Goal: Task Accomplishment & Management: Manage account settings

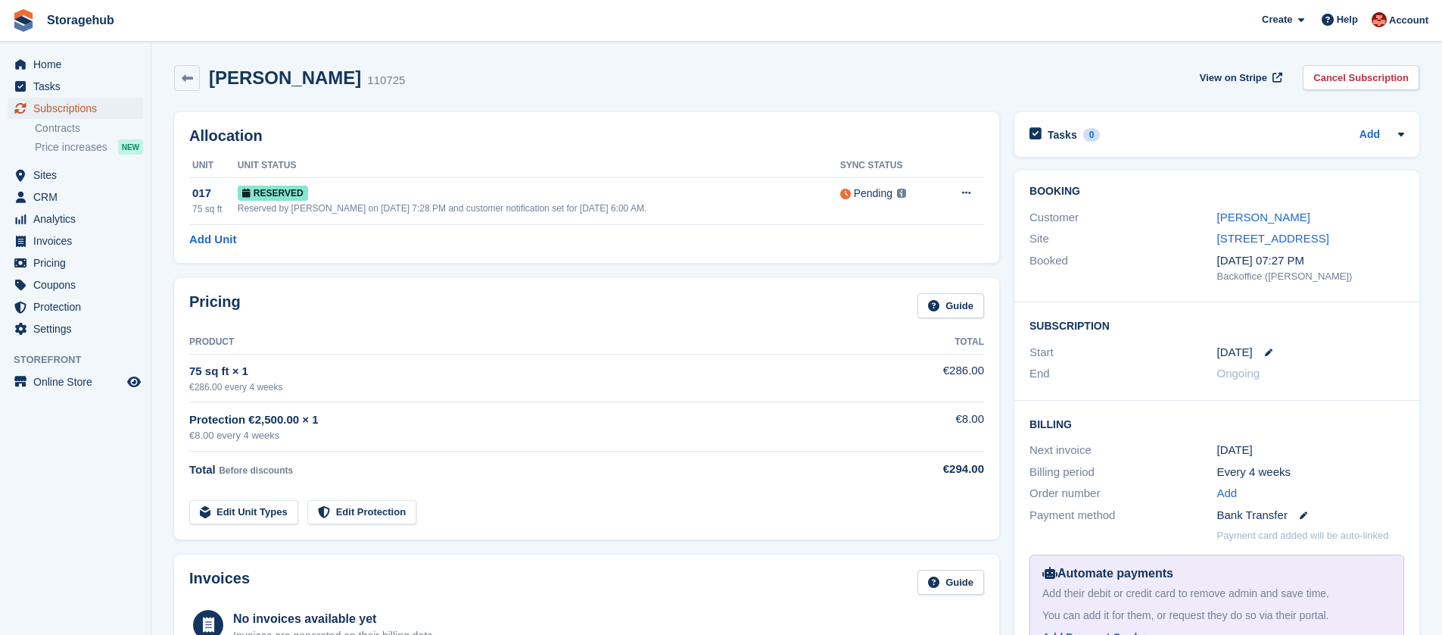
click at [77, 108] on span "Subscriptions" at bounding box center [78, 108] width 91 height 21
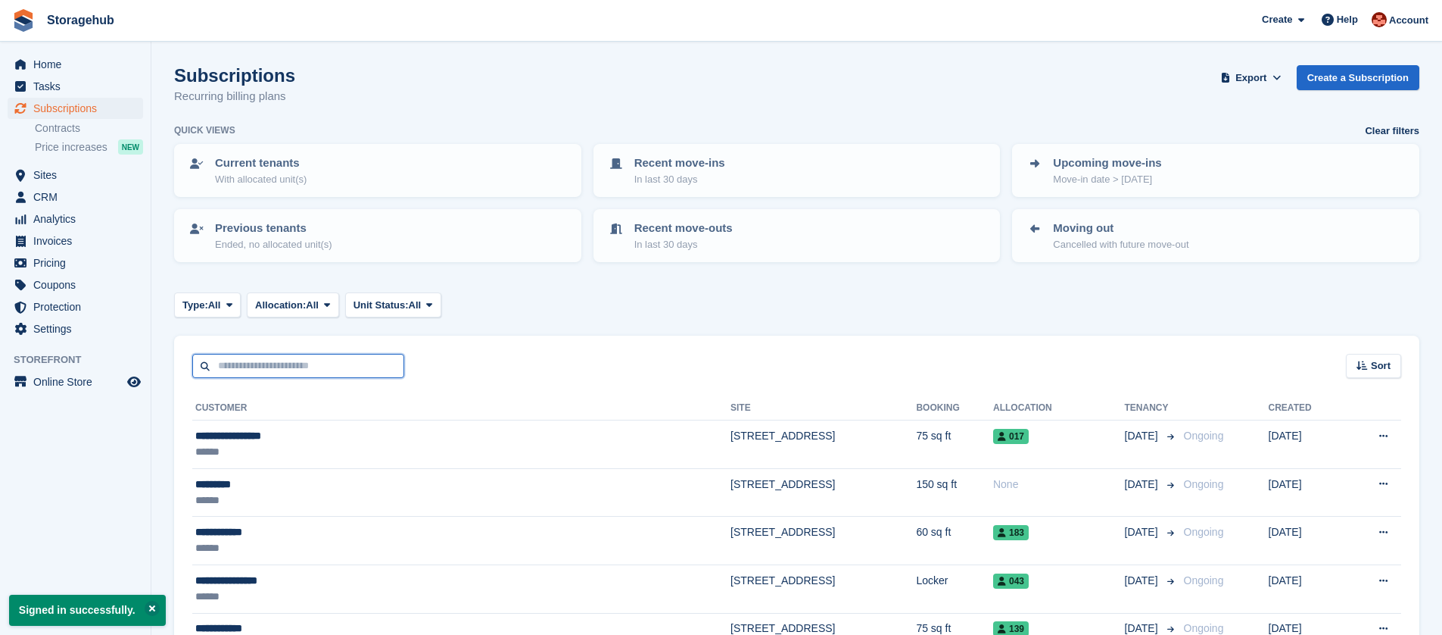
click at [312, 360] on input "text" at bounding box center [298, 366] width 212 height 25
type input "**********"
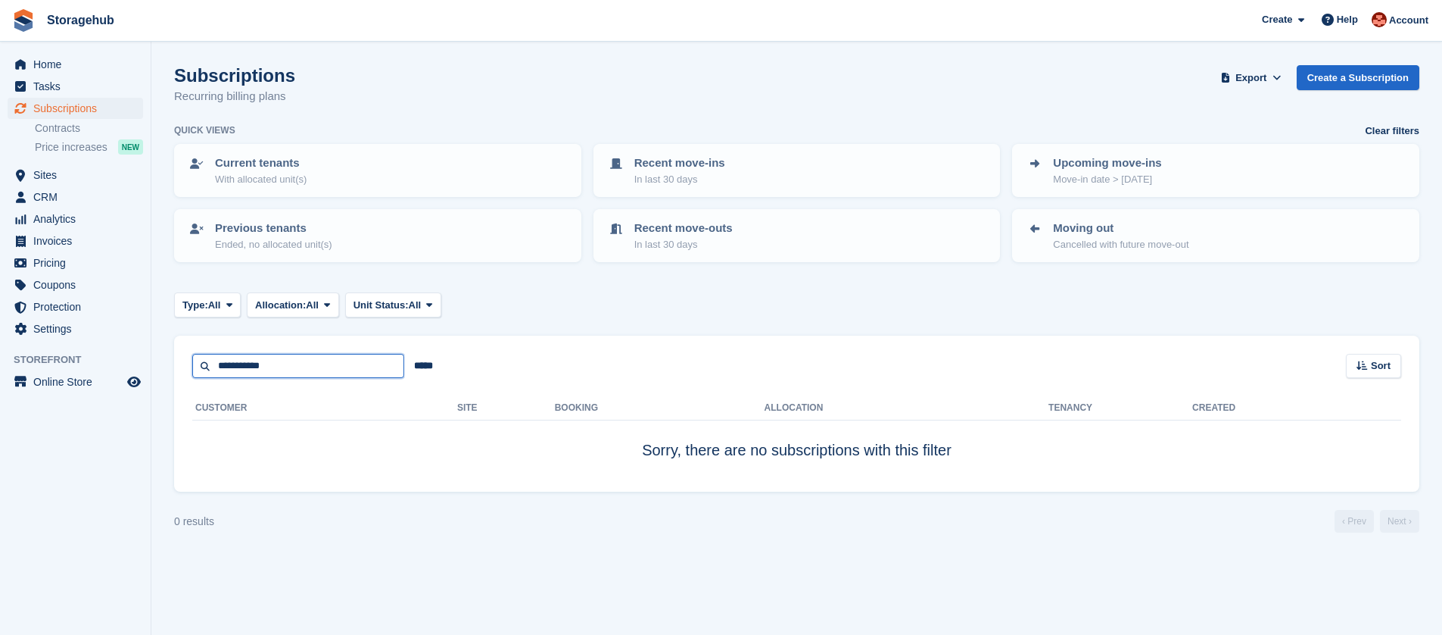
click at [276, 365] on input "**********" at bounding box center [298, 366] width 212 height 25
type input "****"
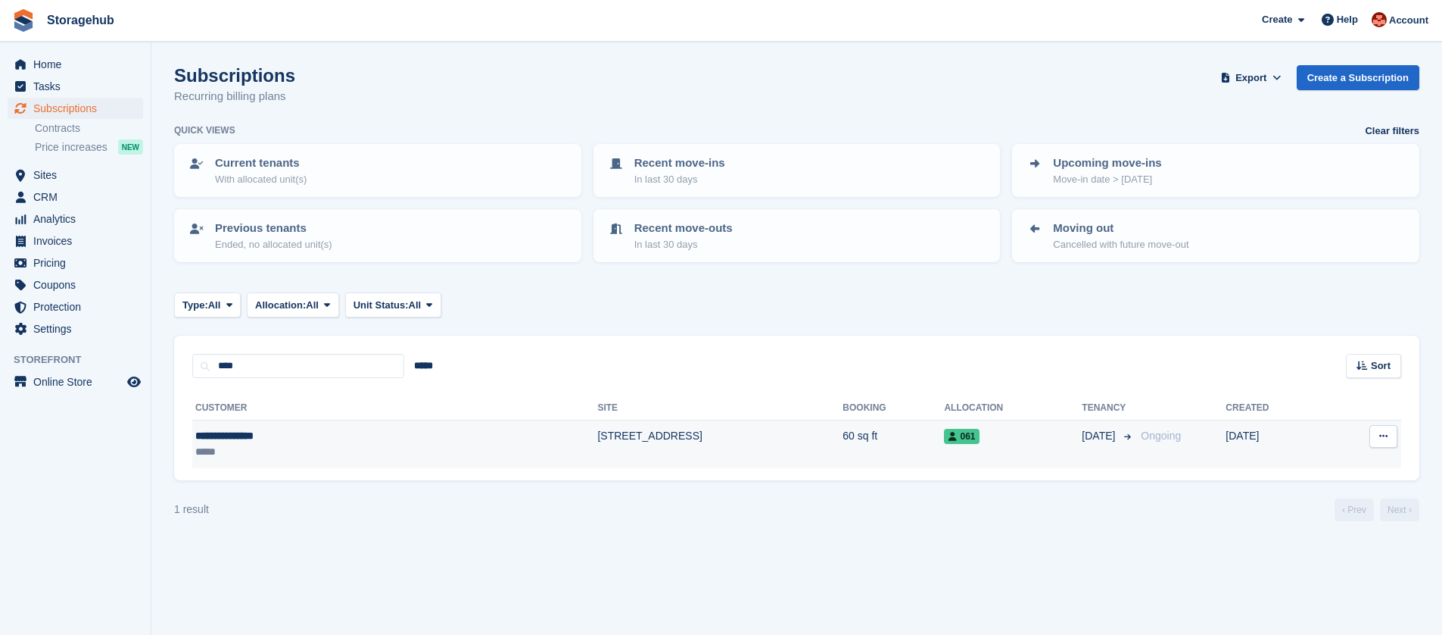
click at [809, 454] on td "[STREET_ADDRESS]" at bounding box center [719, 444] width 245 height 48
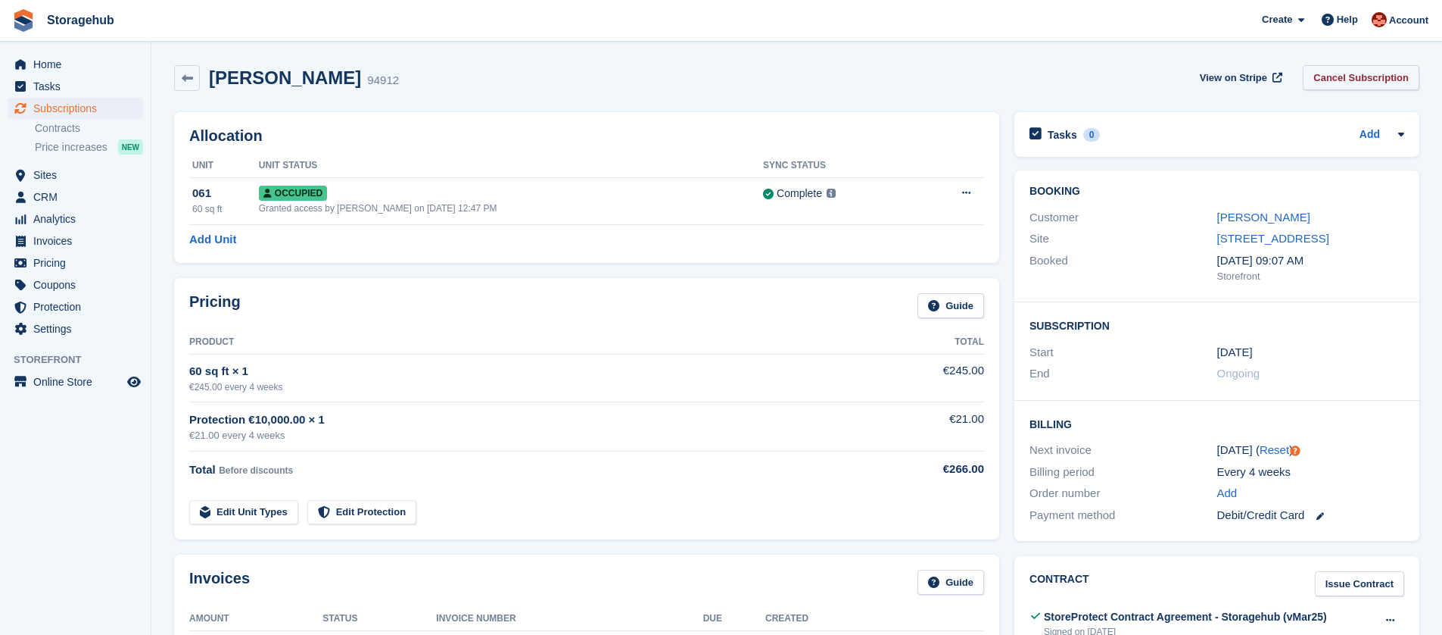
click at [1385, 71] on link "Cancel Subscription" at bounding box center [1361, 77] width 117 height 25
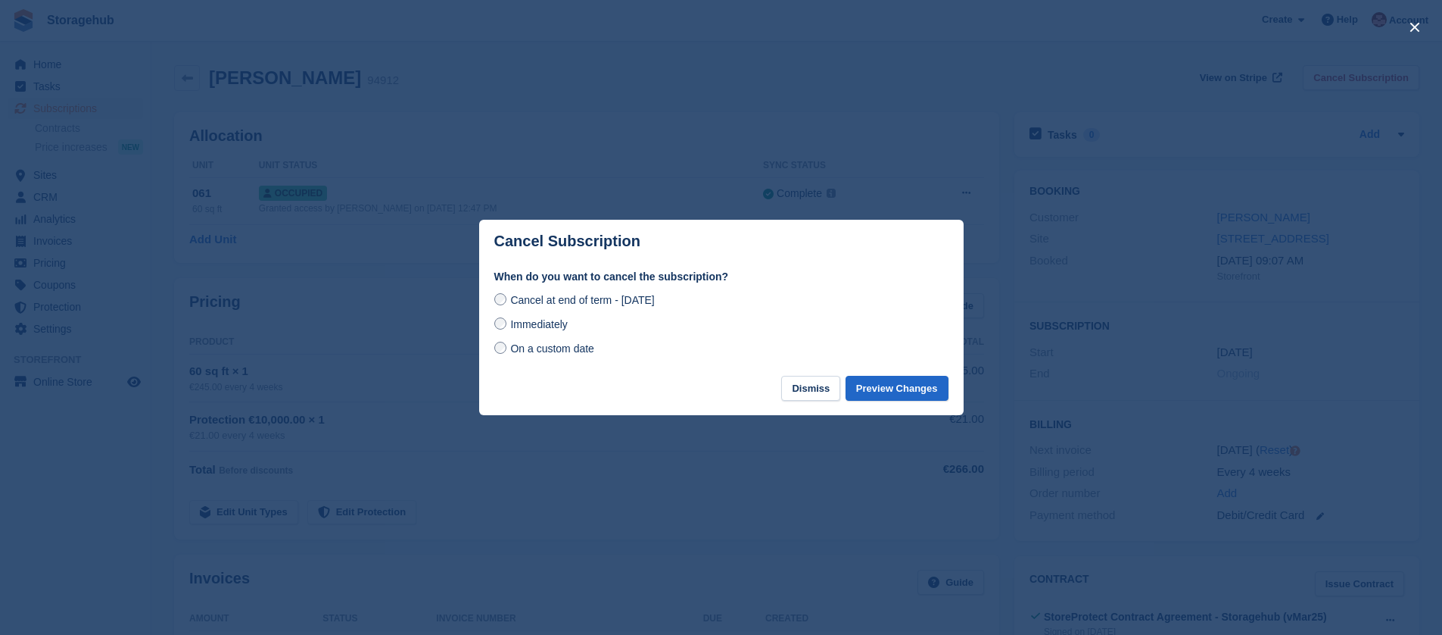
click at [565, 322] on span "Immediately" at bounding box center [538, 324] width 57 height 12
click at [884, 382] on button "Preview Changes" at bounding box center [897, 388] width 103 height 25
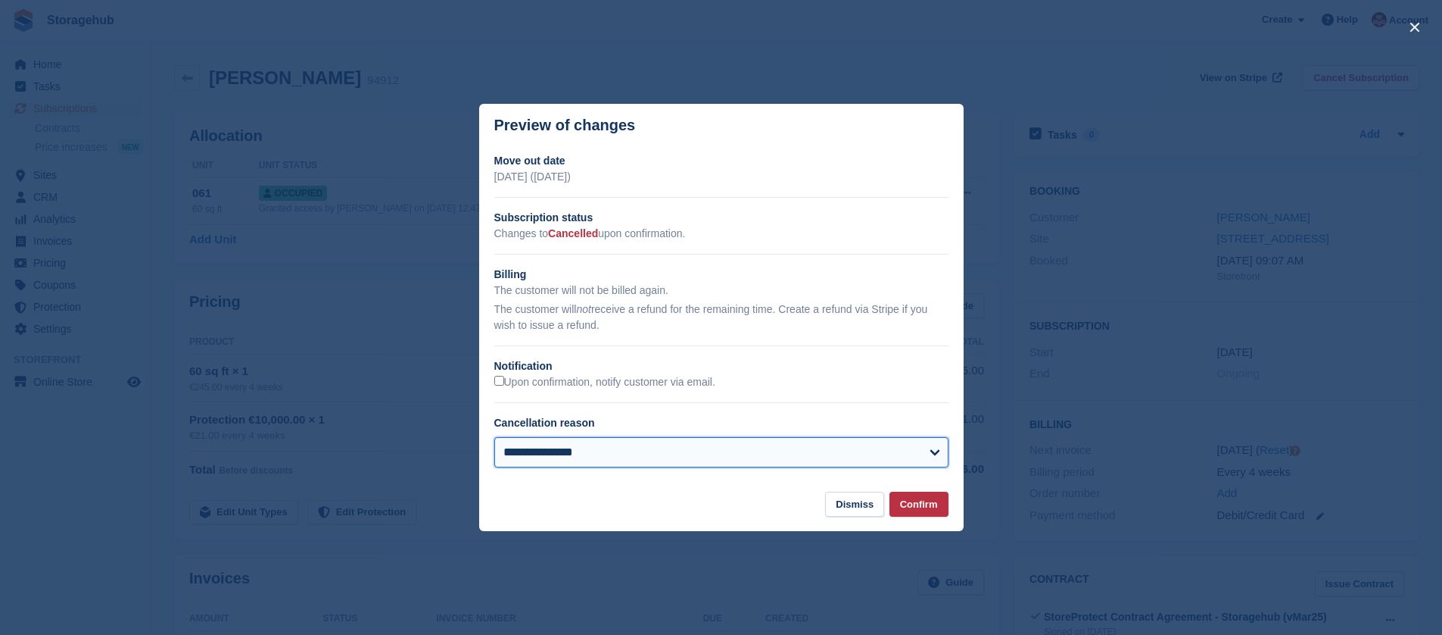
click at [711, 462] on select "**********" at bounding box center [721, 452] width 454 height 30
select select "**********"
click at [494, 437] on select "**********" at bounding box center [721, 452] width 454 height 30
click at [903, 506] on button "Confirm" at bounding box center [919, 503] width 59 height 25
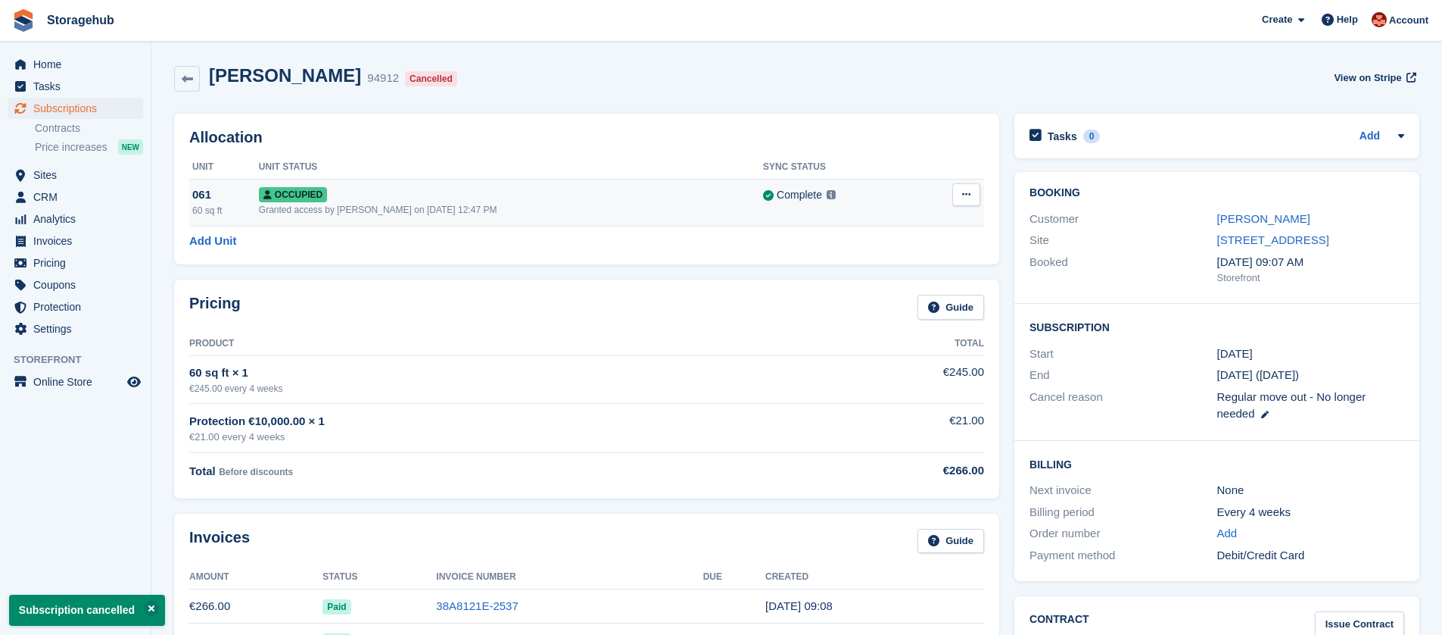
click at [961, 182] on td "Overlock Repossess Deallocate" at bounding box center [950, 202] width 67 height 47
click at [968, 201] on button at bounding box center [967, 194] width 28 height 23
click at [940, 272] on p "Deallocate" at bounding box center [908, 277] width 132 height 20
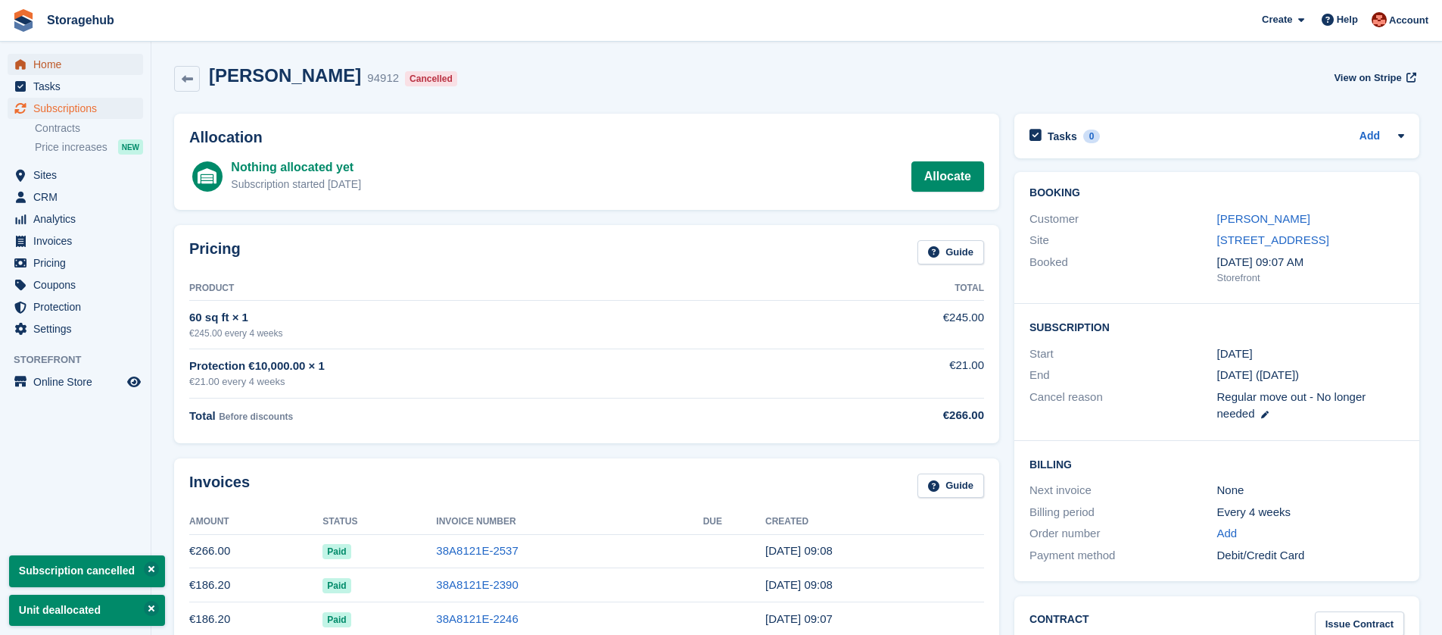
click at [34, 61] on span "Home" at bounding box center [78, 64] width 91 height 21
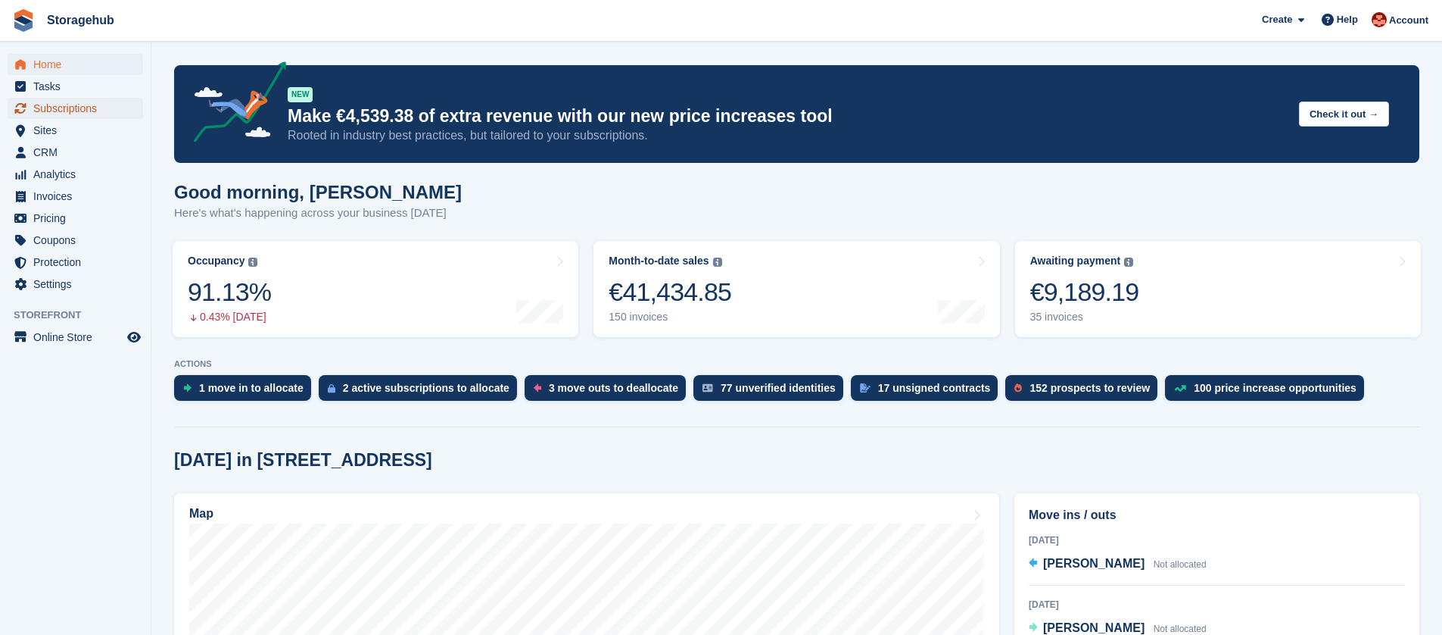
click at [77, 113] on span "Subscriptions" at bounding box center [78, 108] width 91 height 21
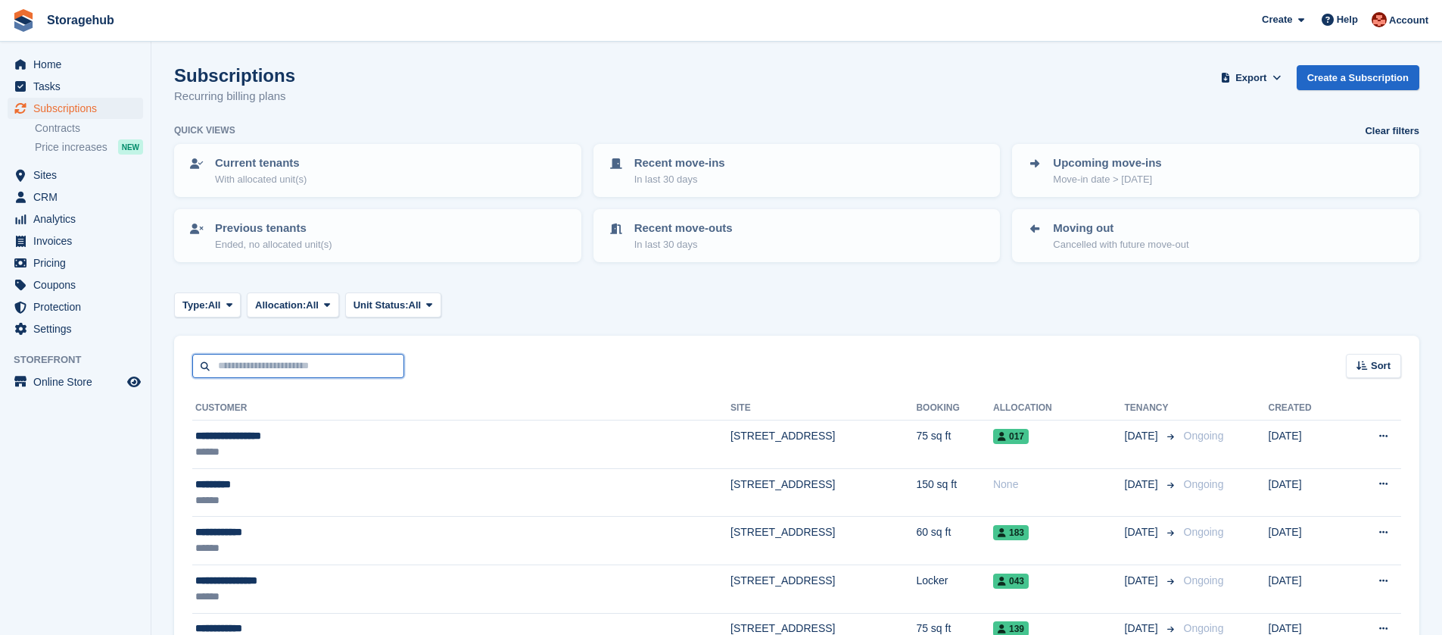
click at [329, 363] on input "text" at bounding box center [298, 366] width 212 height 25
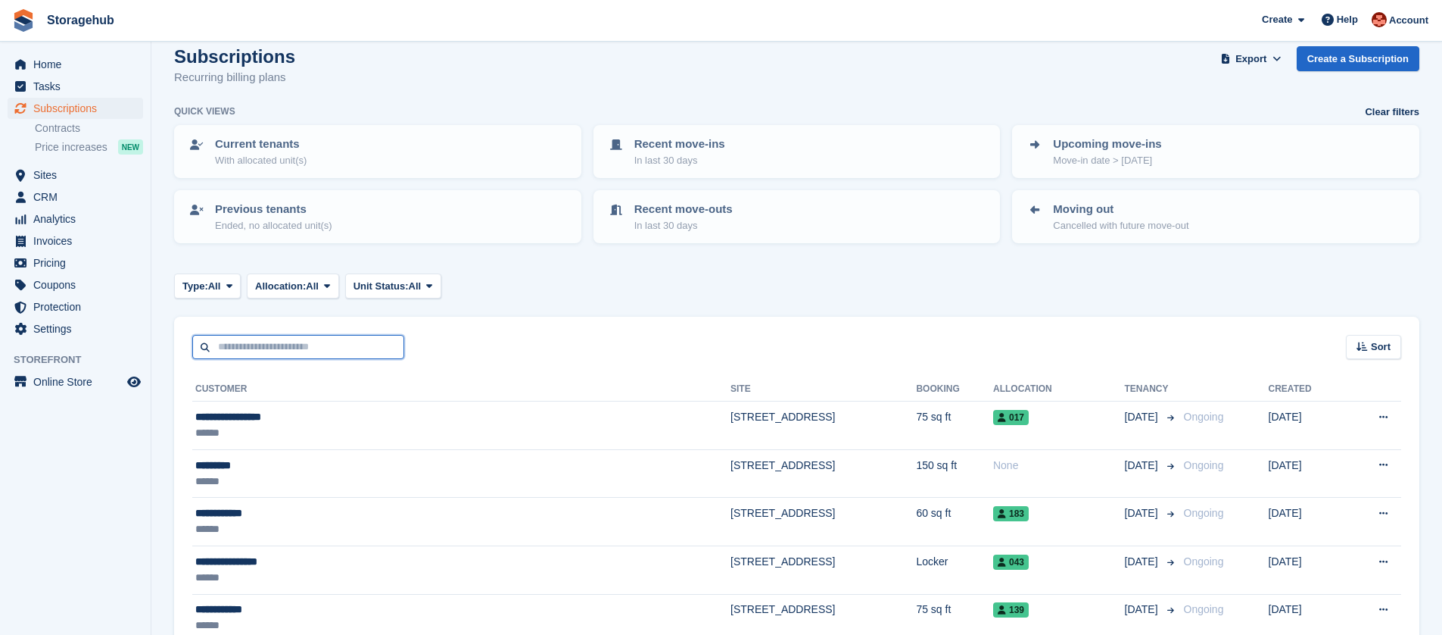
scroll to position [29, 0]
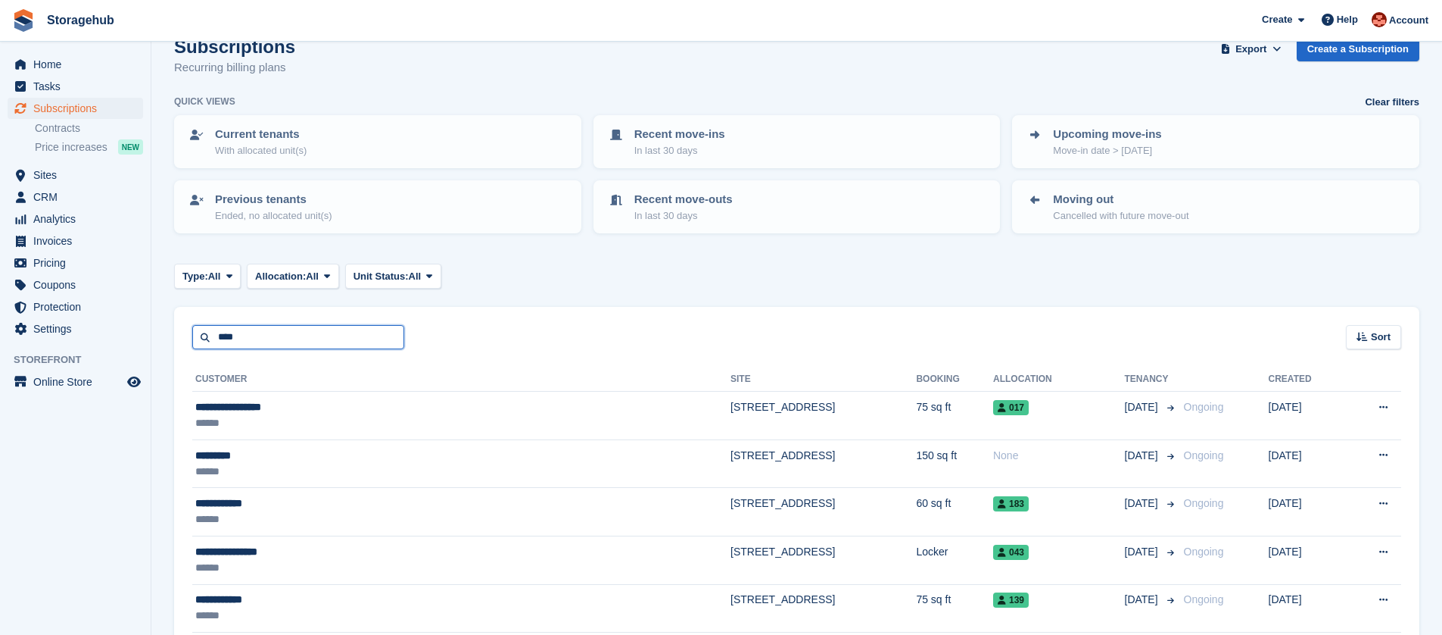
type input "****"
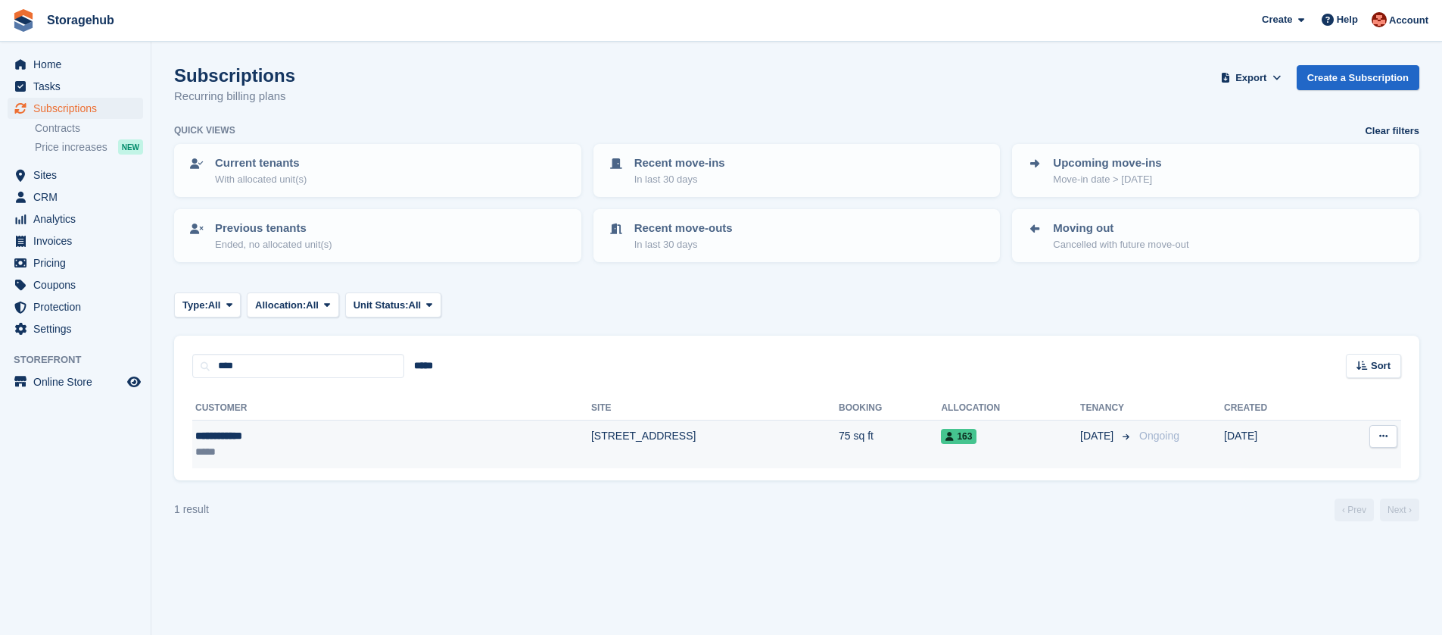
click at [591, 439] on td "[STREET_ADDRESS]" at bounding box center [715, 444] width 248 height 48
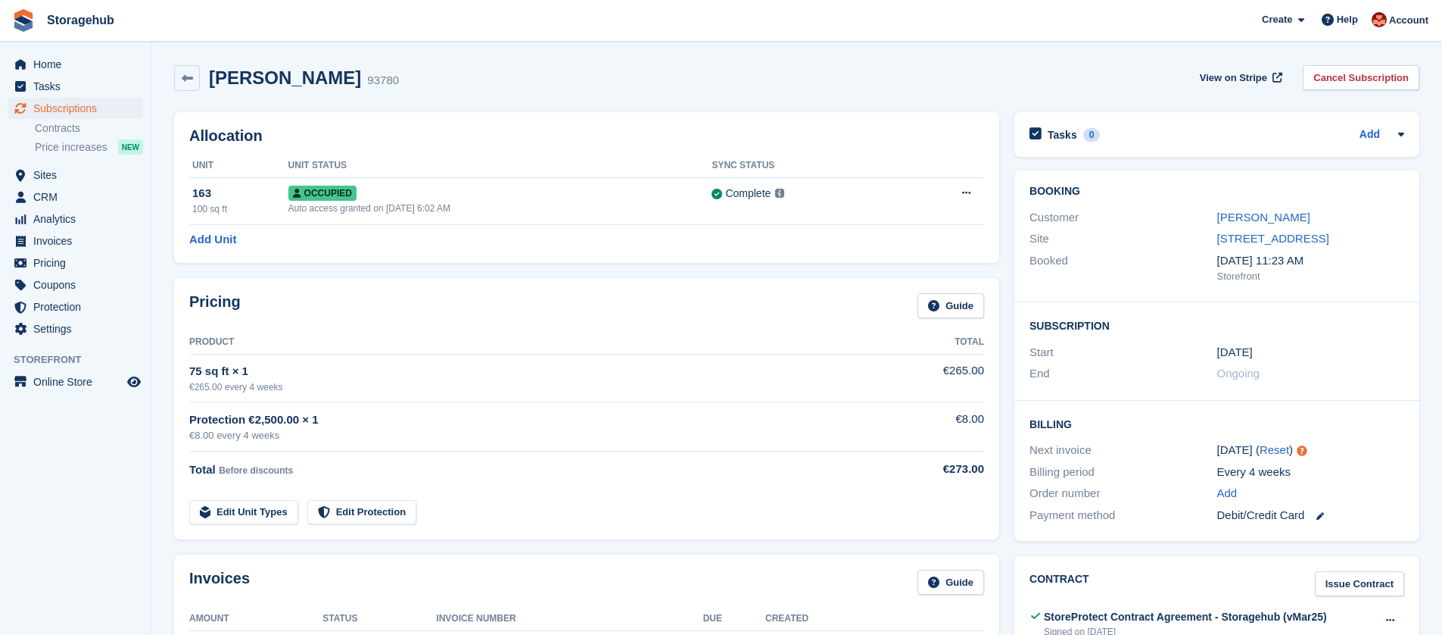
click at [1423, 194] on div "Booking Customer [PERSON_NAME] [STREET_ADDRESS] Booked [DATE] 11:23 AM Storefro…" at bounding box center [1217, 355] width 420 height 385
click at [610, 74] on div "[PERSON_NAME] 93780 View on Stripe Cancel Subscription" at bounding box center [797, 78] width 1246 height 26
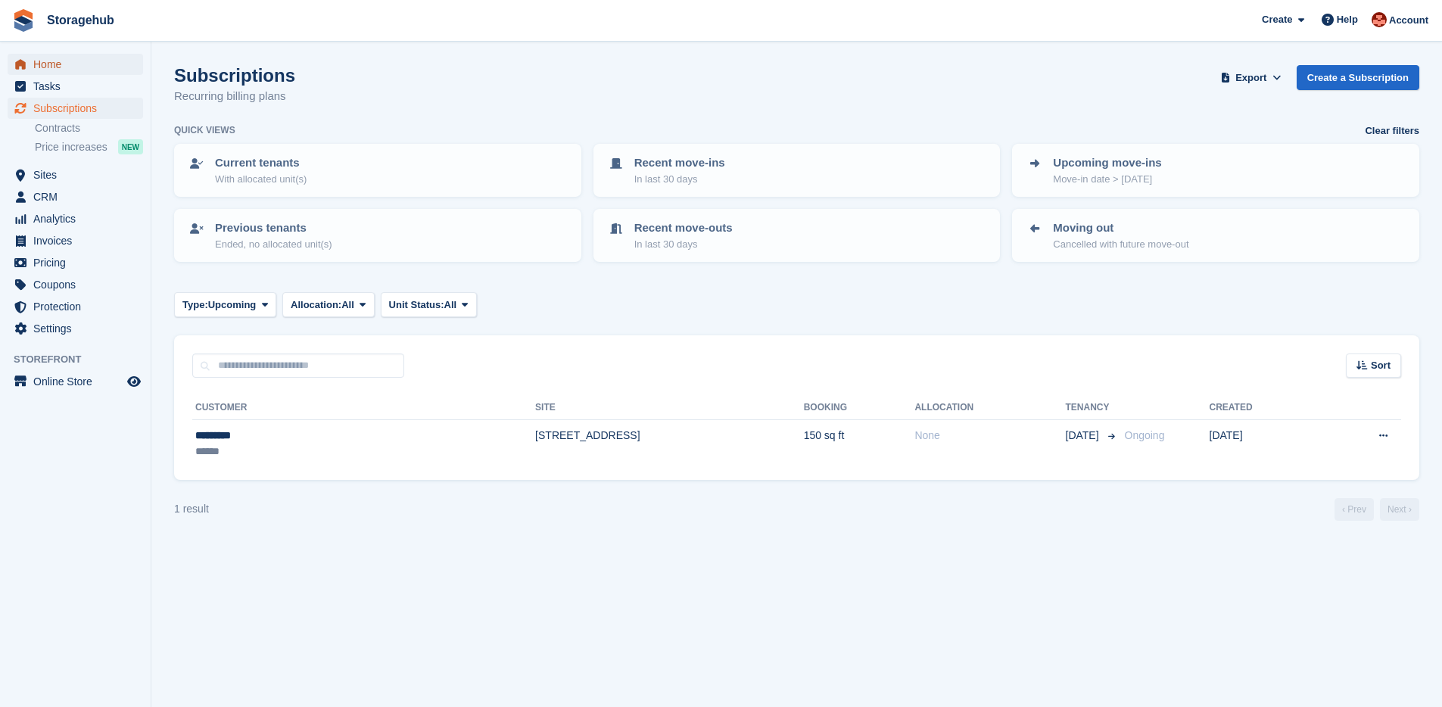
click at [62, 61] on span "Home" at bounding box center [78, 64] width 91 height 21
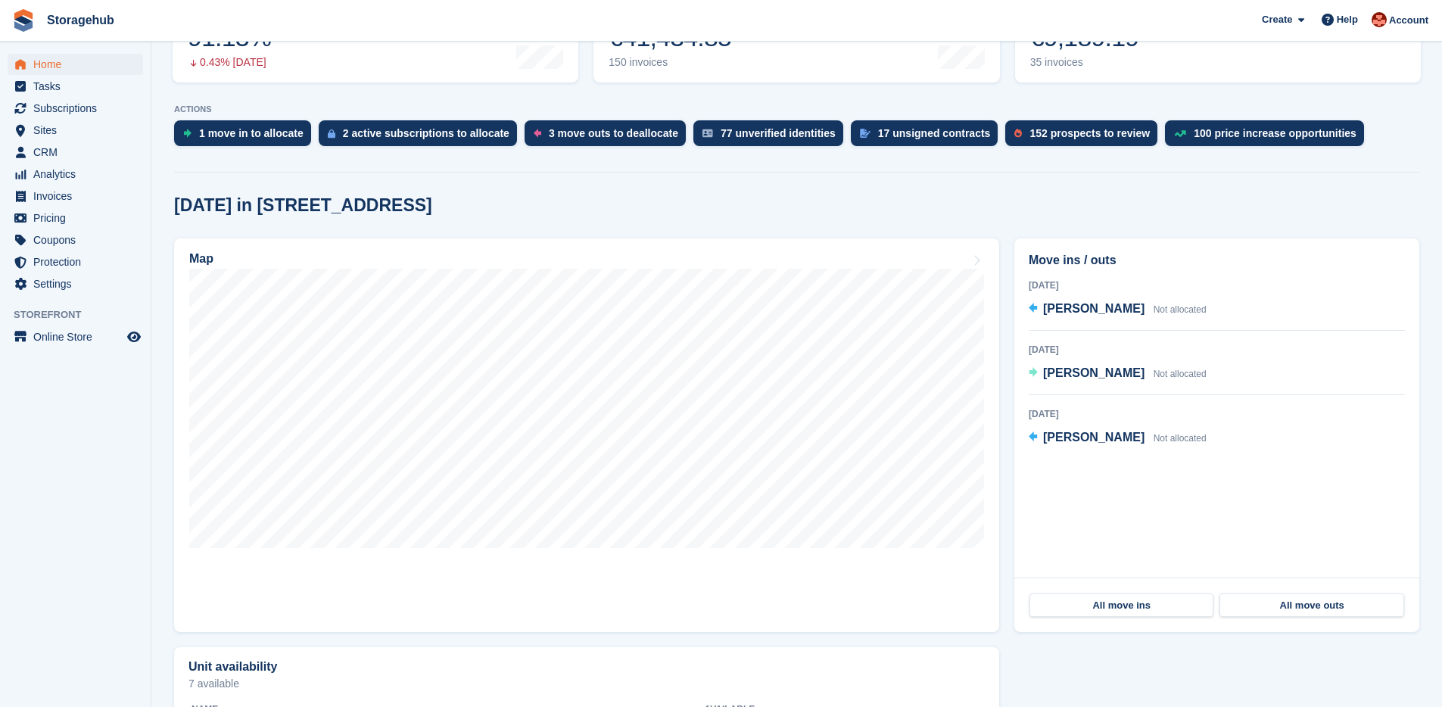
scroll to position [242, 0]
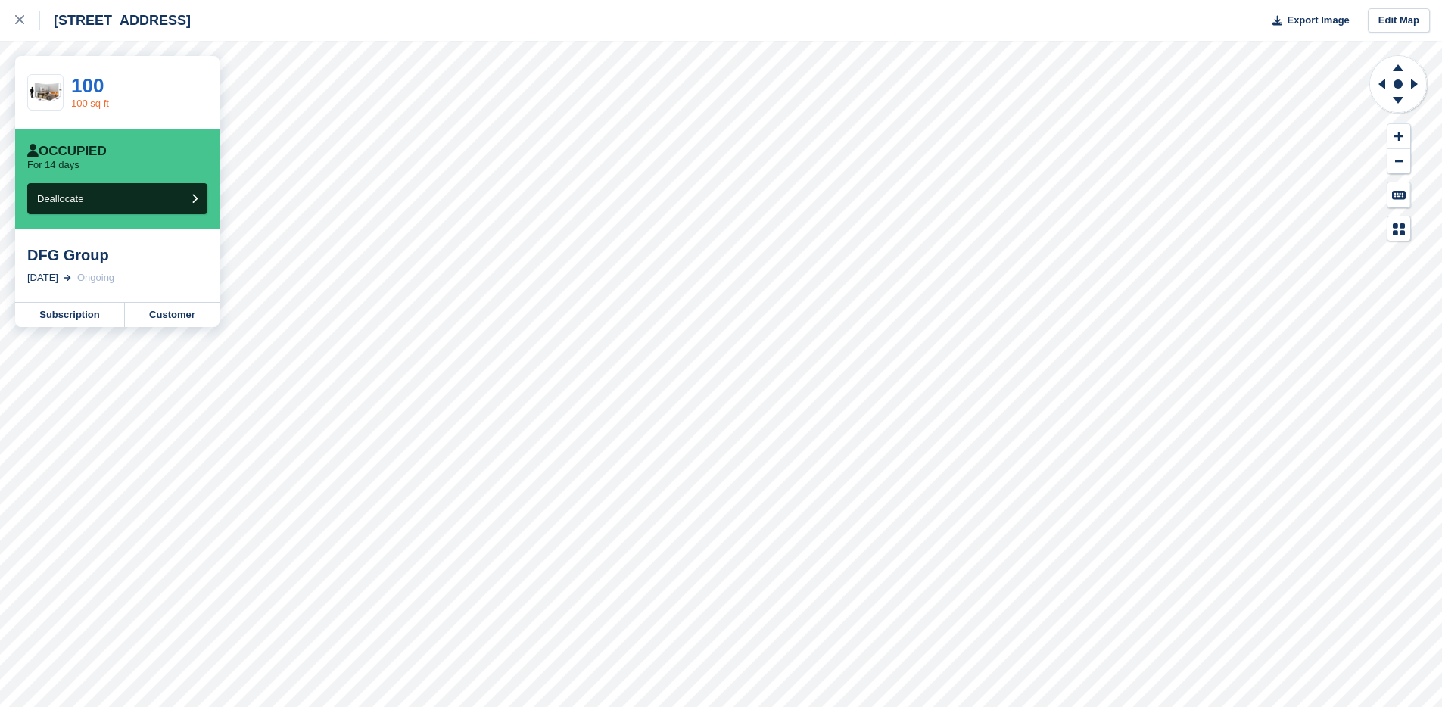
click at [99, 103] on link "100 sq ft" at bounding box center [90, 103] width 38 height 11
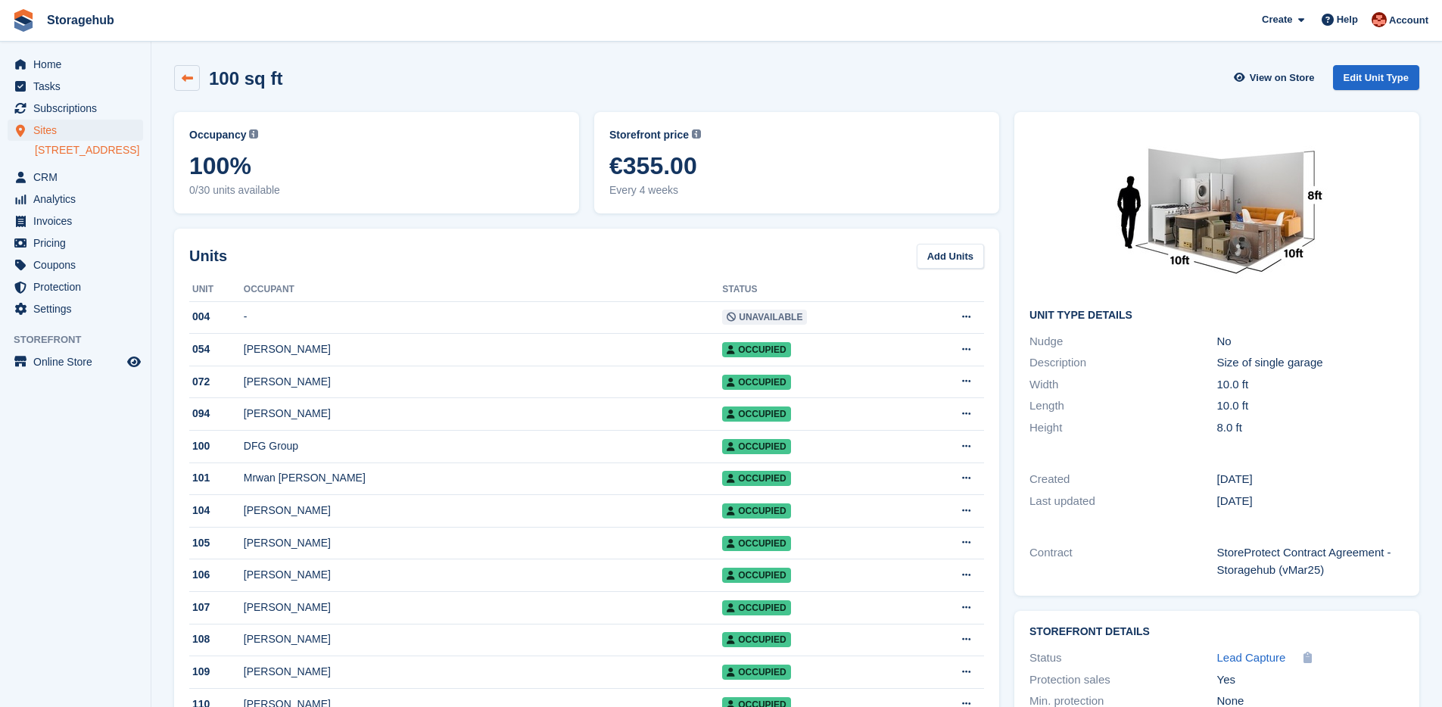
click at [176, 82] on link at bounding box center [187, 78] width 26 height 26
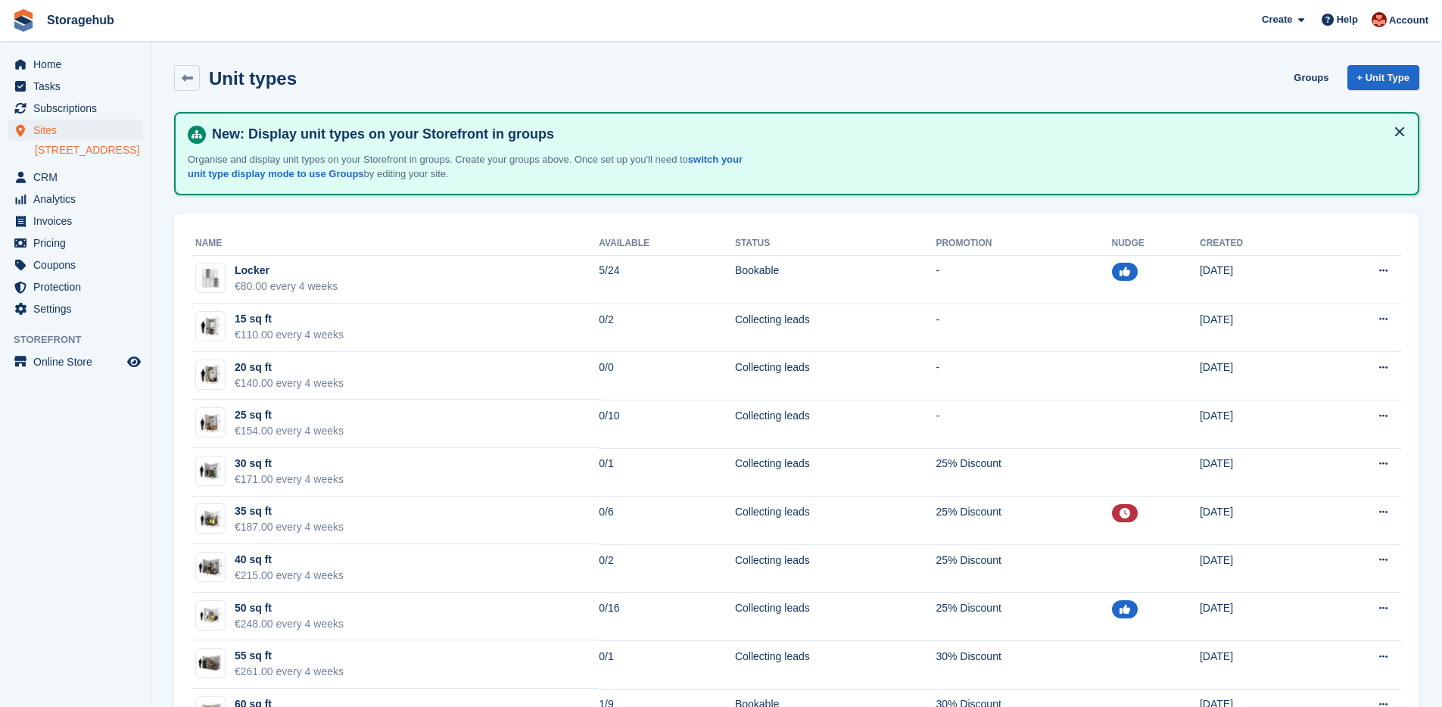
click at [187, 78] on icon at bounding box center [187, 78] width 11 height 11
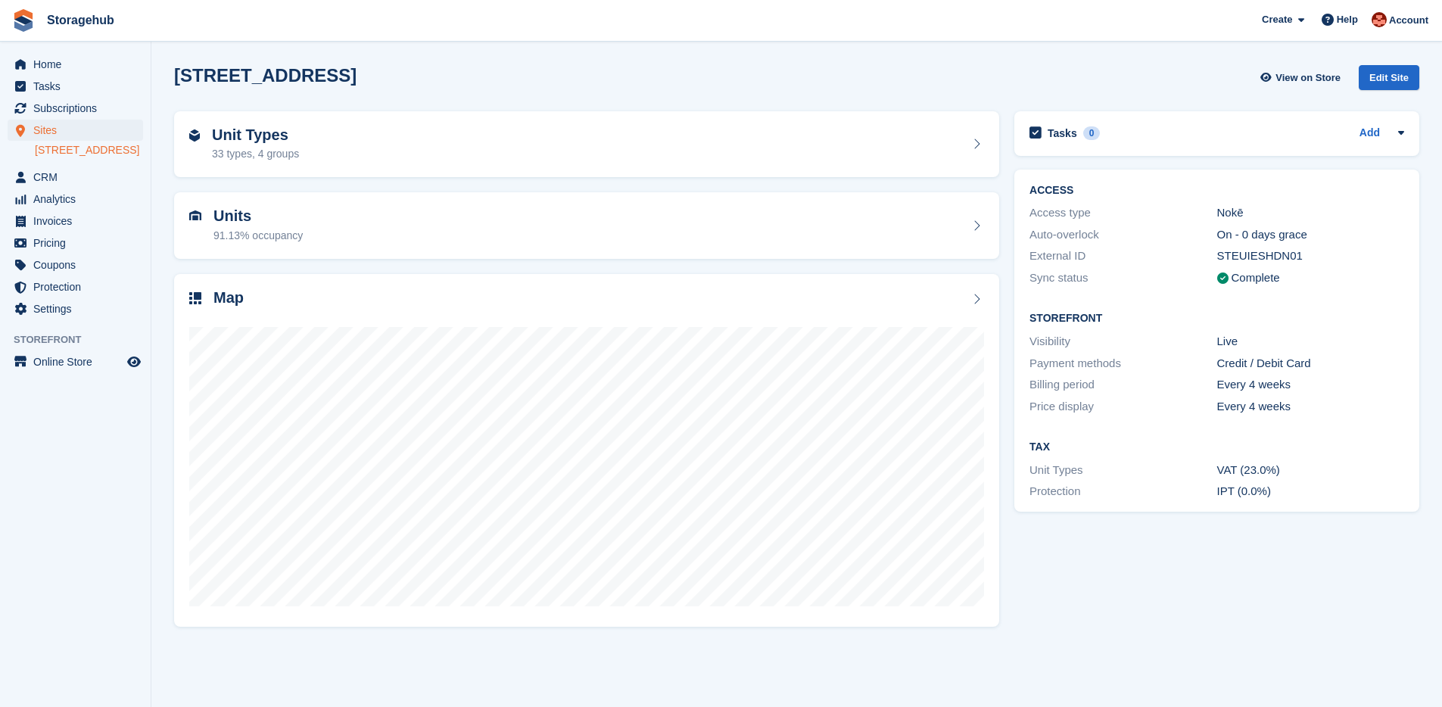
click at [57, 69] on span "Home" at bounding box center [78, 64] width 91 height 21
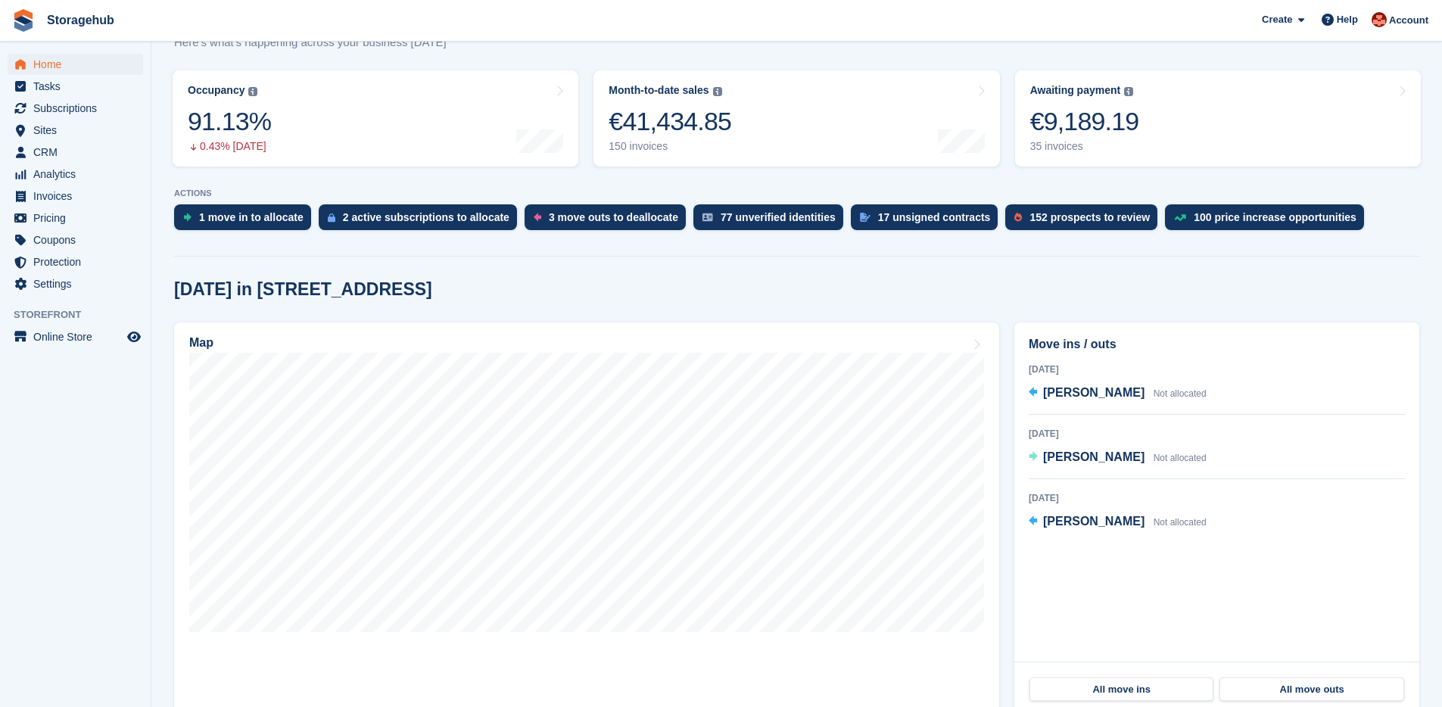
scroll to position [352, 0]
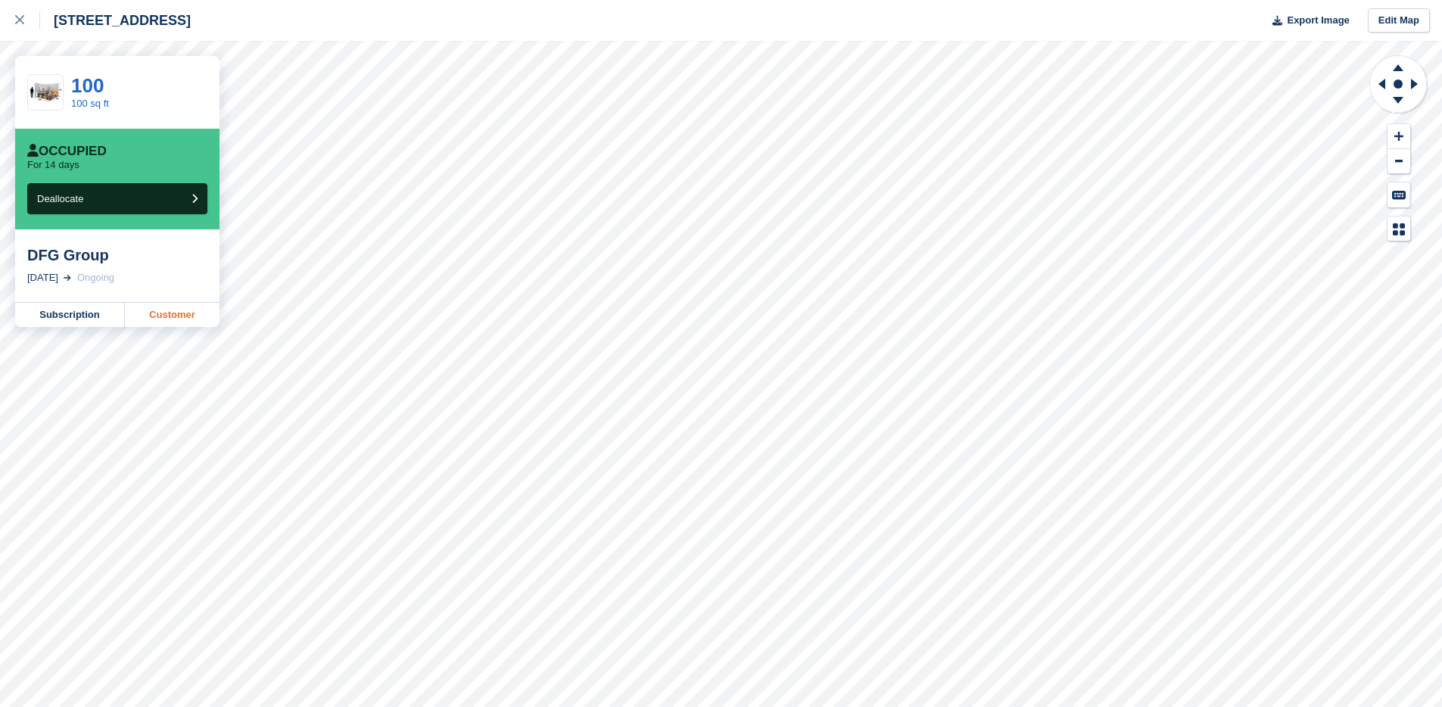
click at [174, 318] on link "Customer" at bounding box center [172, 315] width 95 height 24
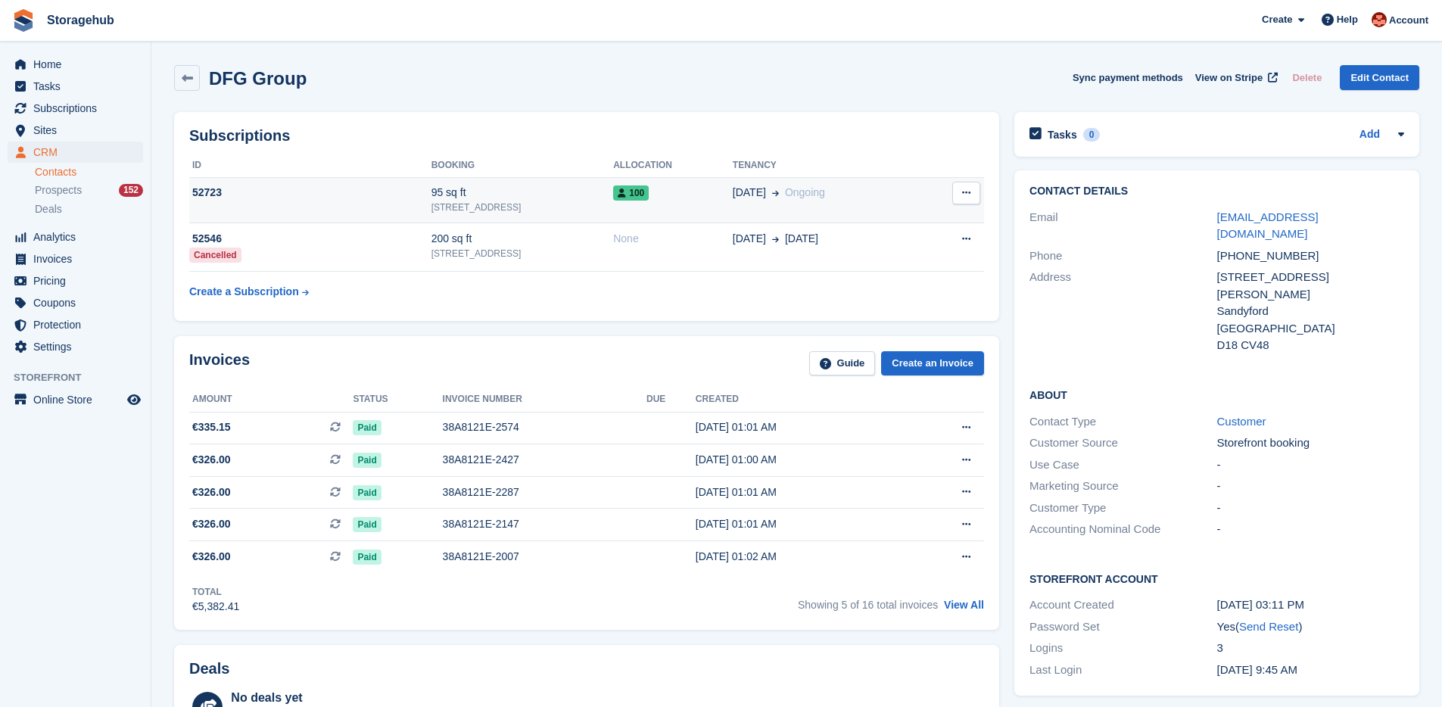
click at [964, 198] on icon at bounding box center [966, 193] width 8 height 10
click at [535, 307] on div "Subscriptions ID Booking Allocation Tenancy 52723 95 sq ft 5 Fern Road, Sandyfo…" at bounding box center [586, 216] width 825 height 209
click at [317, 205] on td "52723" at bounding box center [310, 200] width 242 height 46
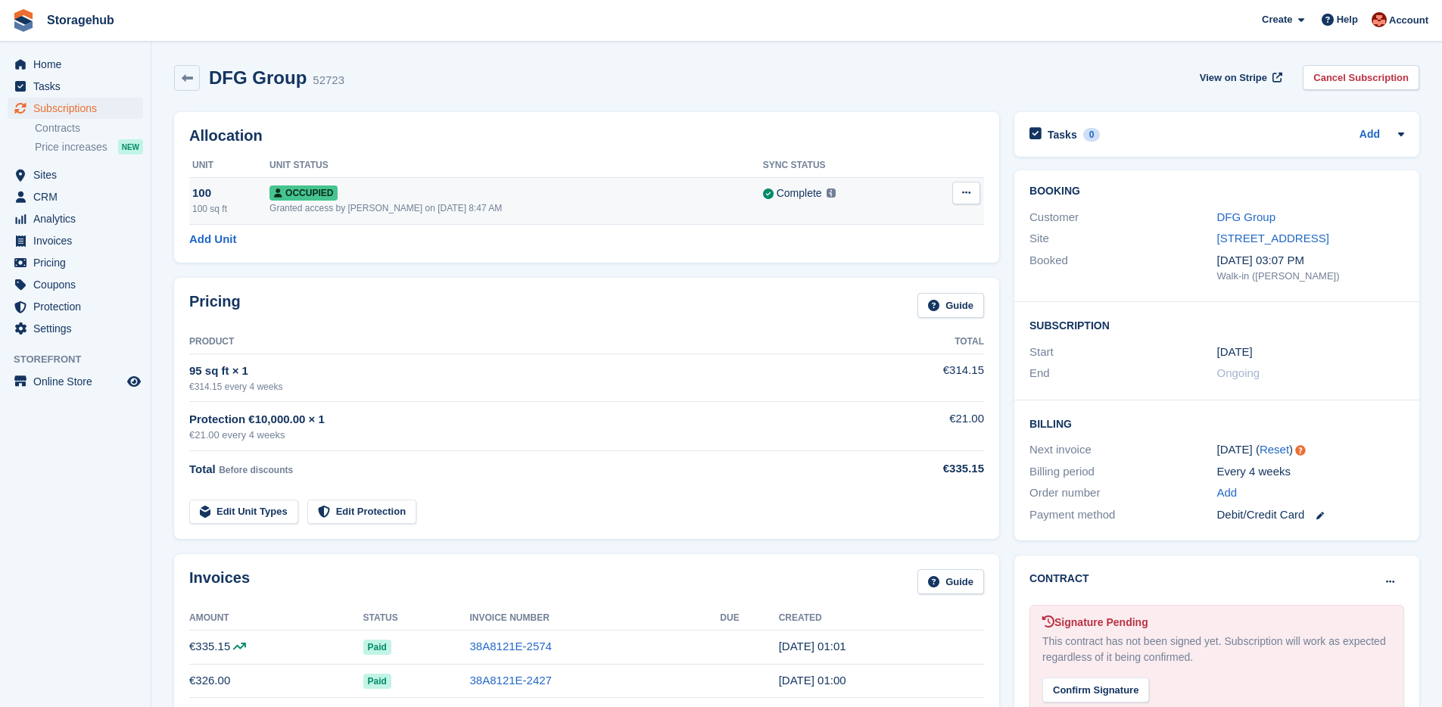
click at [975, 192] on button at bounding box center [967, 193] width 28 height 23
click at [936, 215] on p "Overlock" at bounding box center [908, 223] width 132 height 20
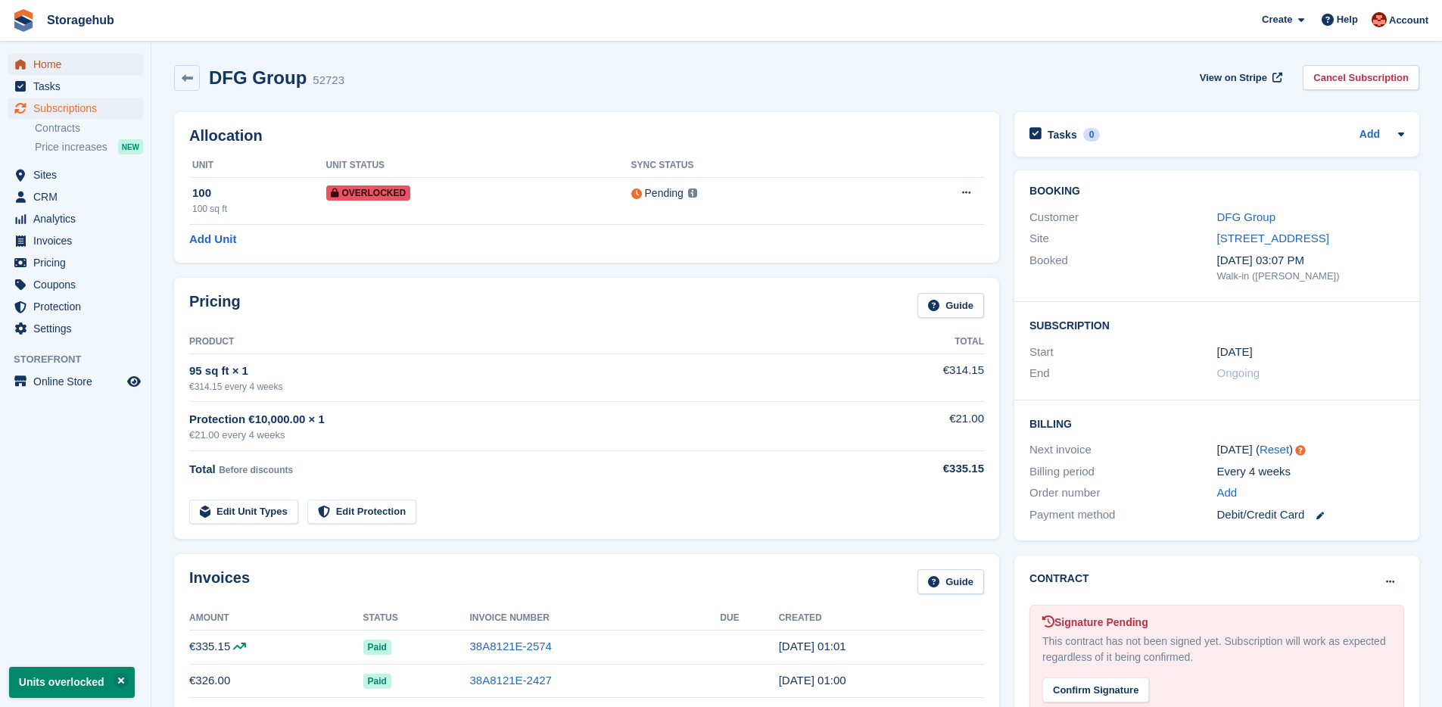
click at [61, 60] on span "Home" at bounding box center [78, 64] width 91 height 21
